Goal: Task Accomplishment & Management: Use online tool/utility

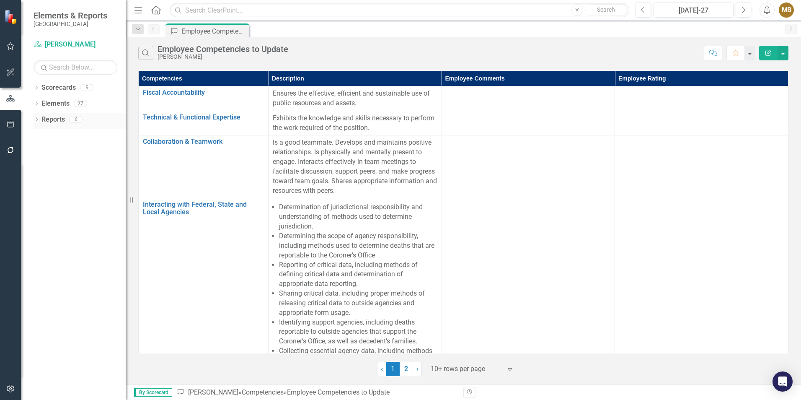
click at [60, 121] on link "Reports" at bounding box center [52, 120] width 23 height 10
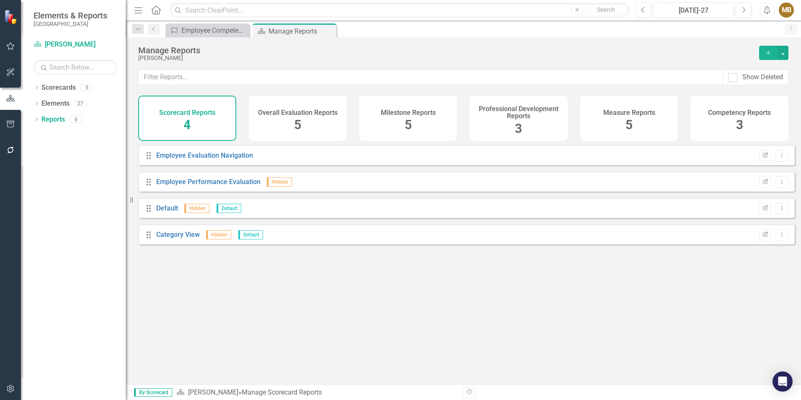
click at [183, 131] on div "Scorecard Reports 4" at bounding box center [187, 118] width 98 height 45
click at [217, 186] on link "Employee Performance Evaluation" at bounding box center [208, 182] width 104 height 8
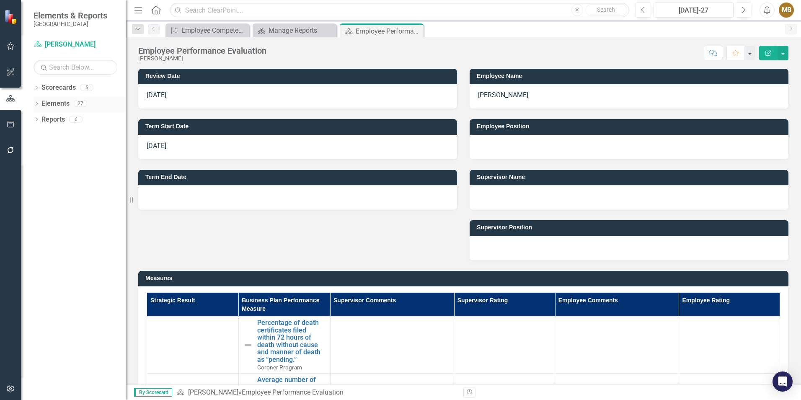
click at [56, 104] on link "Elements" at bounding box center [55, 104] width 28 height 10
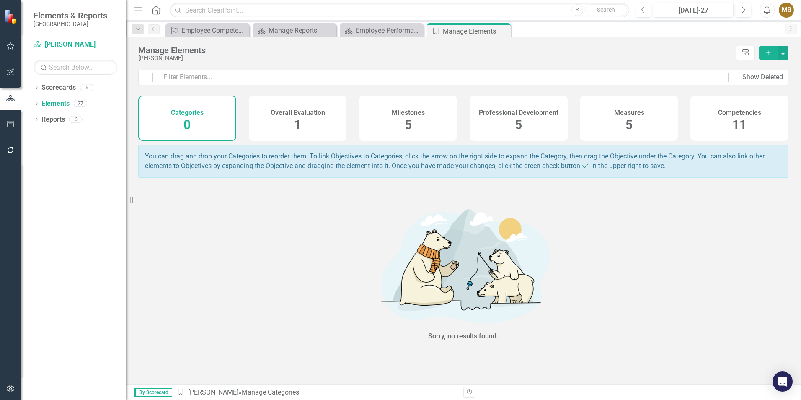
click at [300, 127] on span "1" at bounding box center [297, 124] width 7 height 15
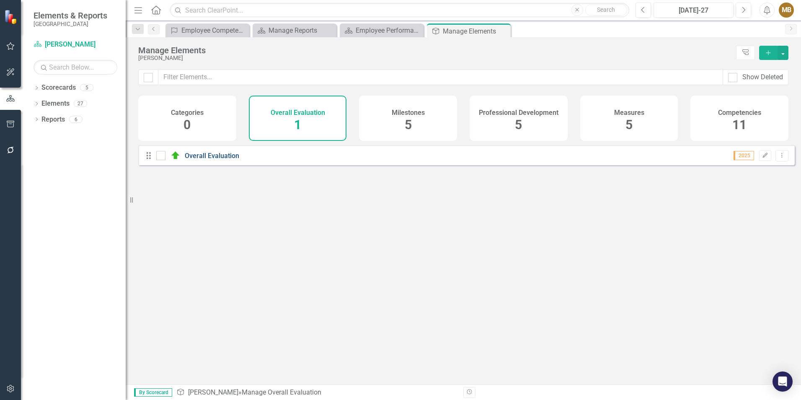
click at [192, 160] on link "Overall Evaluation" at bounding box center [212, 156] width 54 height 8
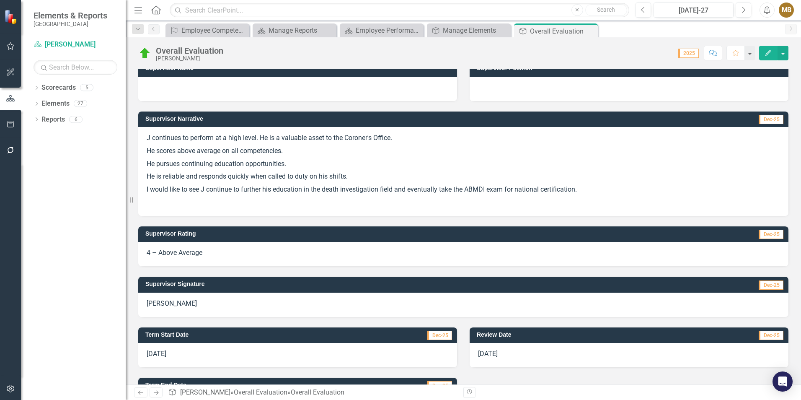
scroll to position [201, 0]
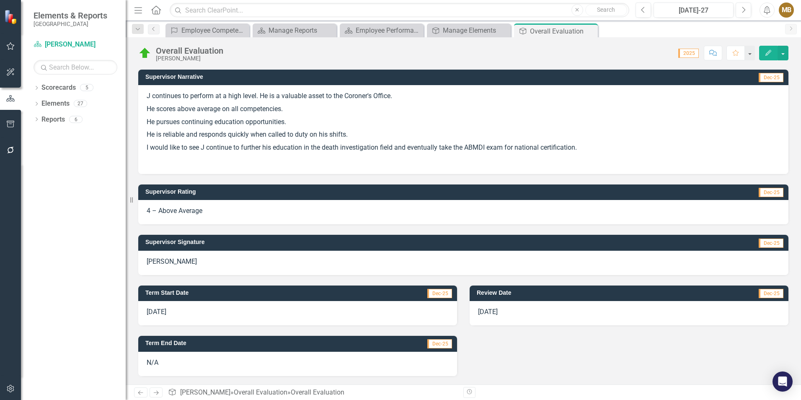
click at [485, 313] on span "[DATE]" at bounding box center [488, 312] width 20 height 8
click at [485, 312] on span "[DATE]" at bounding box center [488, 312] width 20 height 8
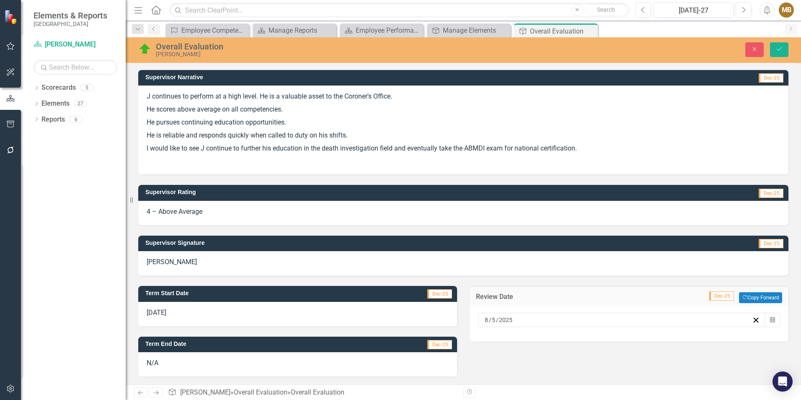
click at [492, 319] on input "5" at bounding box center [494, 320] width 5 height 8
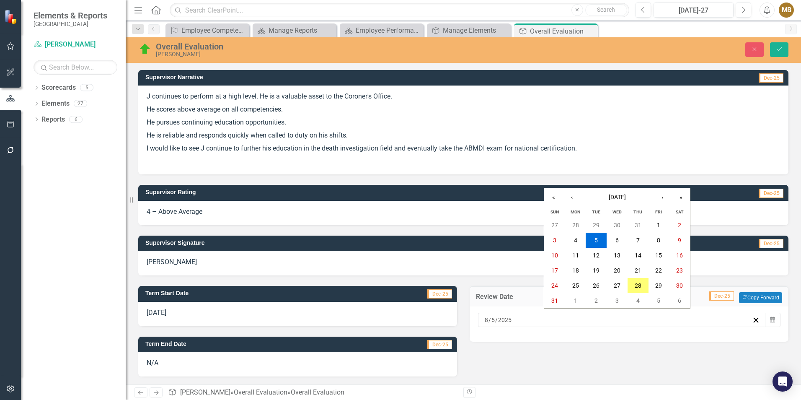
click at [569, 322] on div "[DATE] [DATE]" at bounding box center [618, 320] width 269 height 8
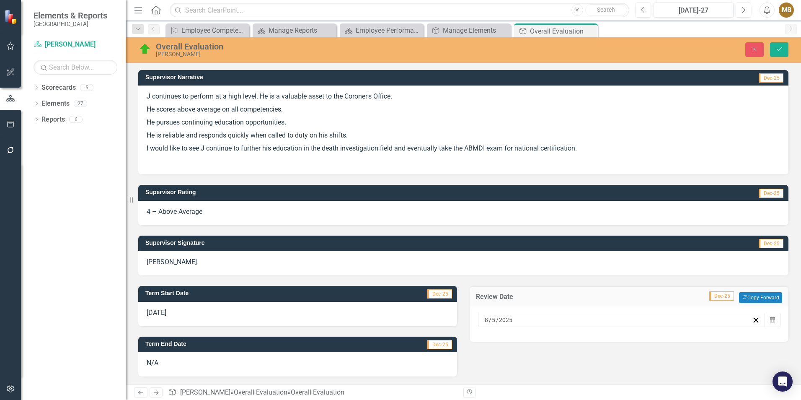
click at [669, 372] on div "Term Start Date Dec-25 [DATE] Term End Date Dec-25 N/A Review Date Dec-25 Copy …" at bounding box center [463, 325] width 663 height 101
click at [779, 50] on icon "submit" at bounding box center [779, 48] width 5 height 3
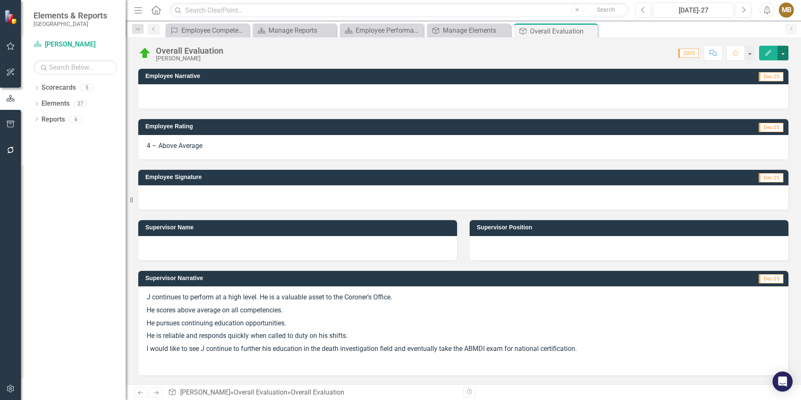
click at [782, 55] on button "button" at bounding box center [783, 53] width 11 height 15
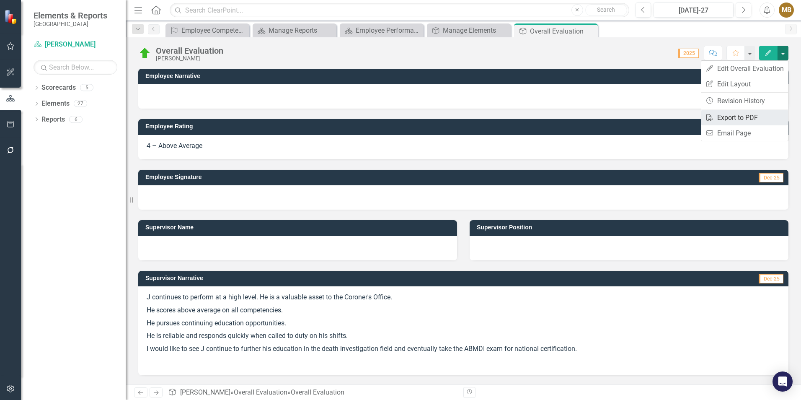
click at [743, 119] on link "PDF Export to PDF" at bounding box center [744, 118] width 87 height 16
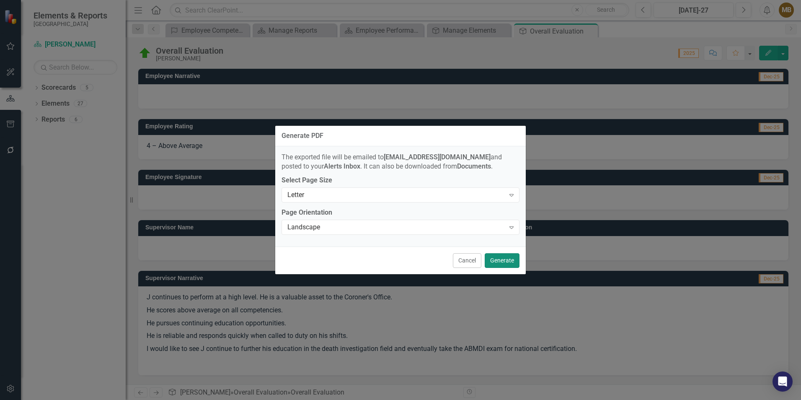
click at [504, 259] on button "Generate" at bounding box center [502, 260] width 35 height 15
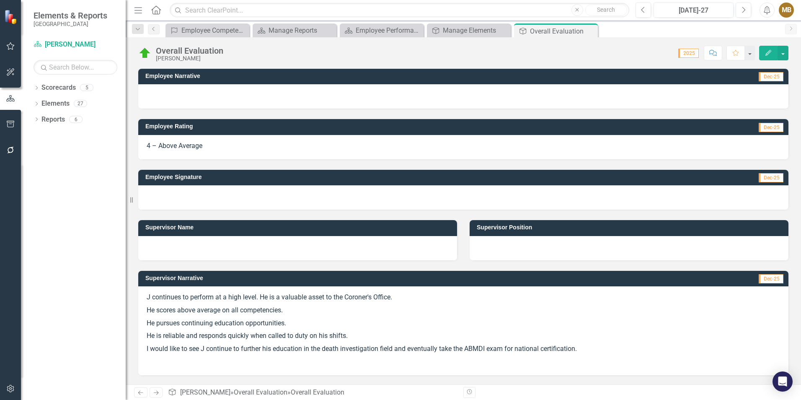
click at [769, 53] on icon "Edit" at bounding box center [769, 53] width 8 height 6
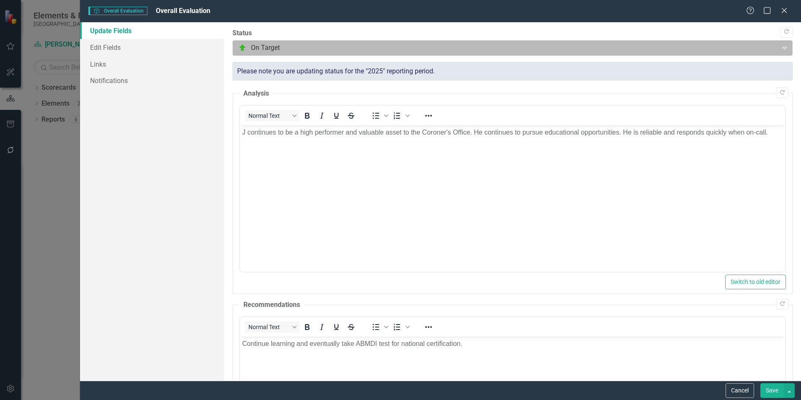
scroll to position [0, 0]
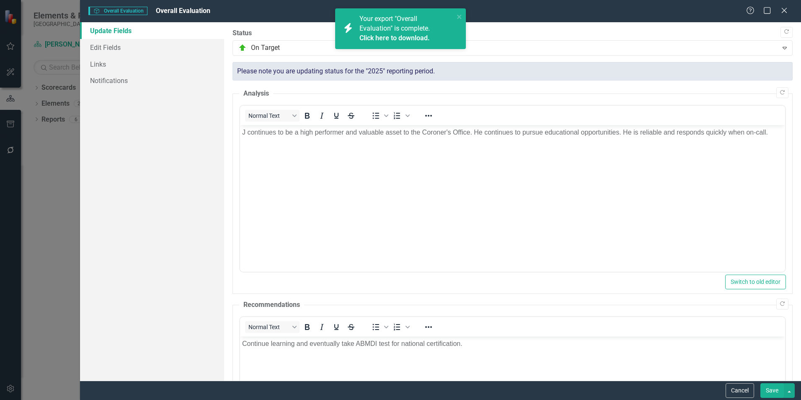
click at [385, 40] on link "Click here to download." at bounding box center [395, 38] width 70 height 8
